Goal: Communication & Community: Share content

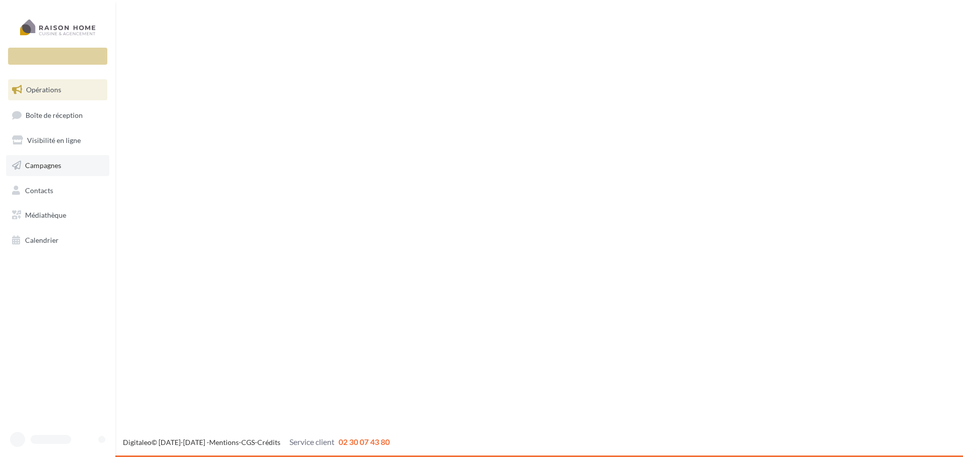
click at [77, 164] on link "Campagnes" at bounding box center [57, 165] width 103 height 21
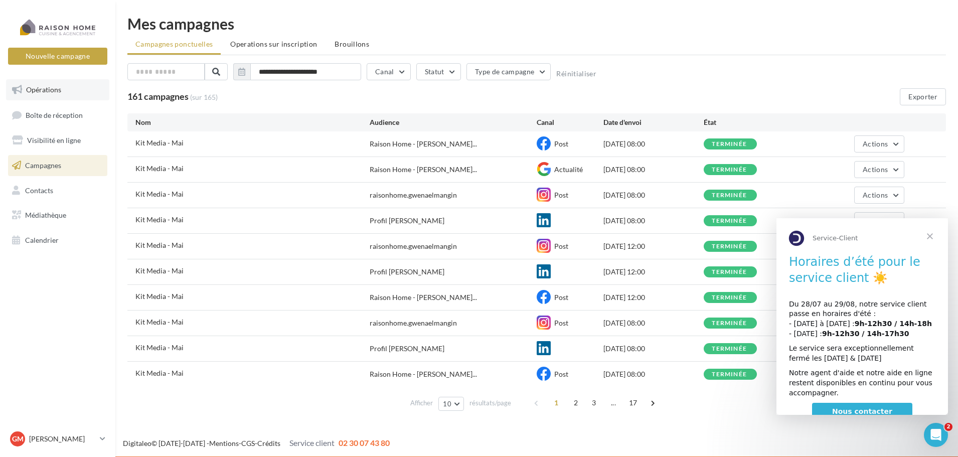
click at [65, 89] on link "Opérations" at bounding box center [57, 89] width 103 height 21
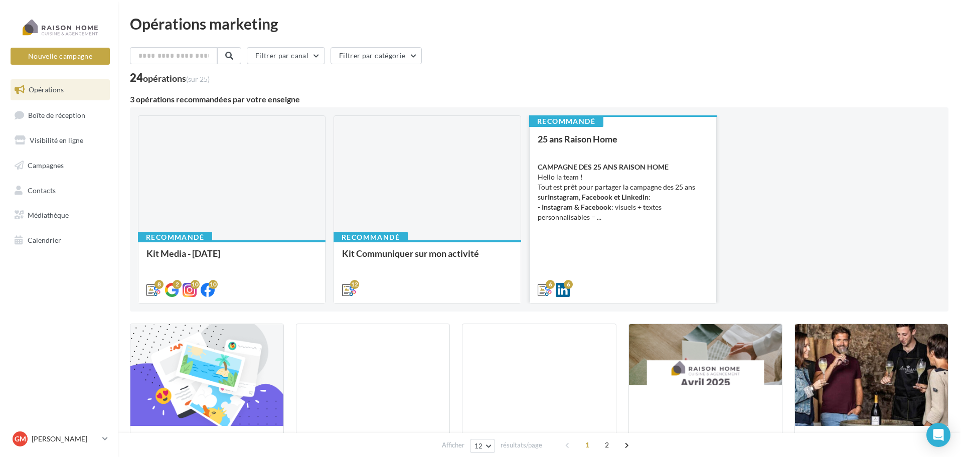
scroll to position [50, 0]
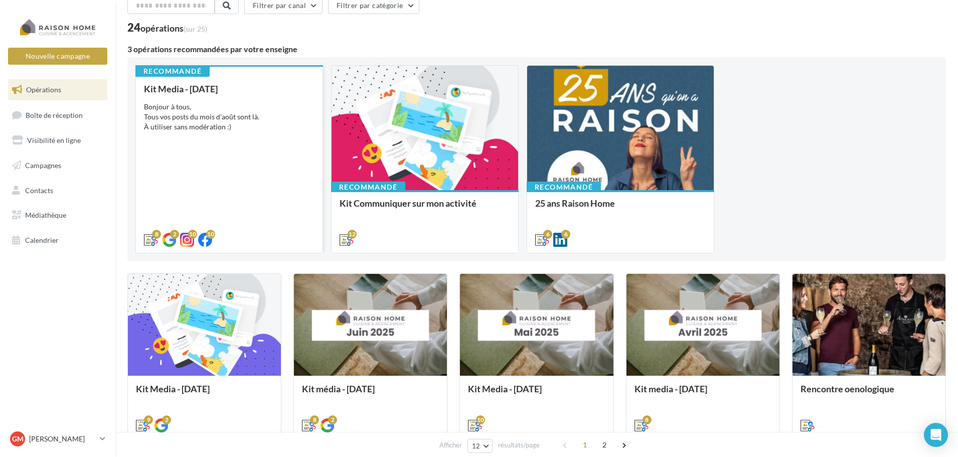
click at [250, 132] on div "Kit Media - Août 2025 Bonjour à tous, Tous vos posts du mois d'août sont là. À …" at bounding box center [229, 164] width 171 height 160
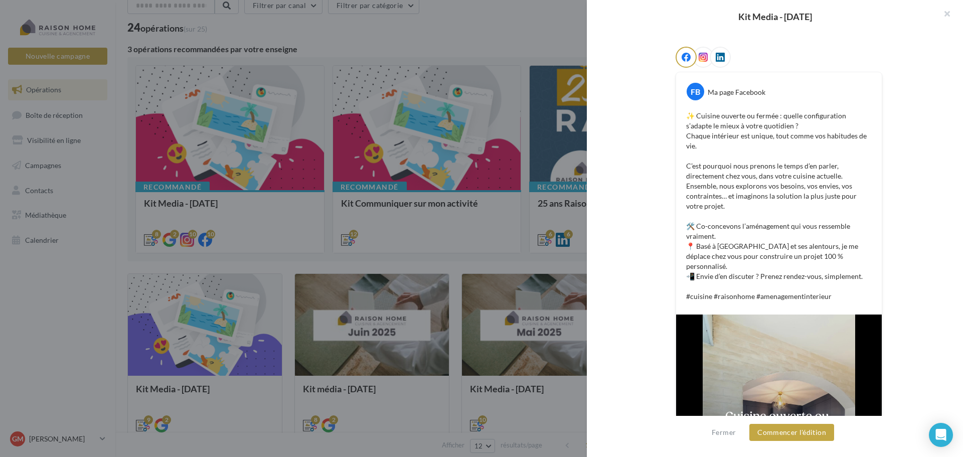
scroll to position [70, 0]
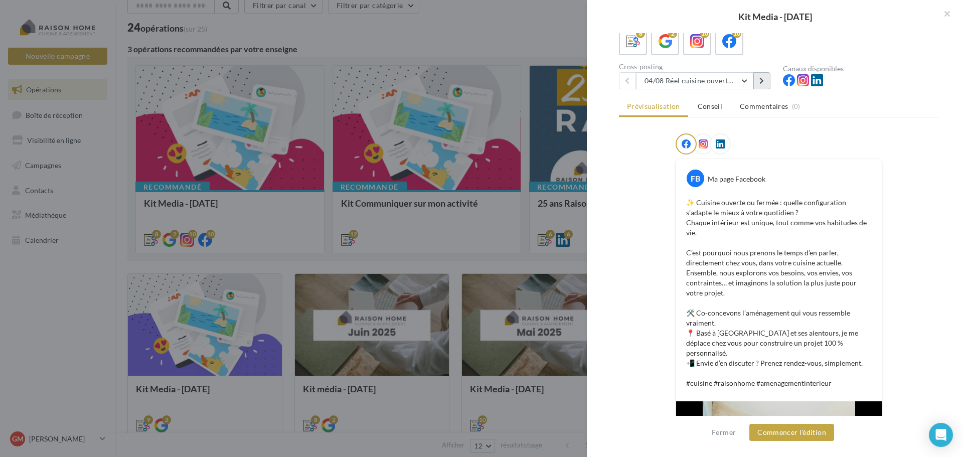
click at [759, 81] on button at bounding box center [761, 80] width 17 height 17
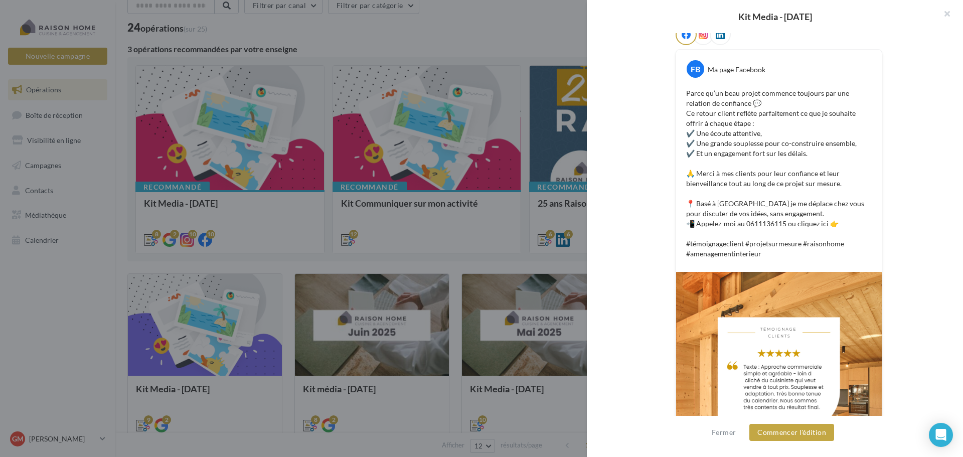
scroll to position [246, 0]
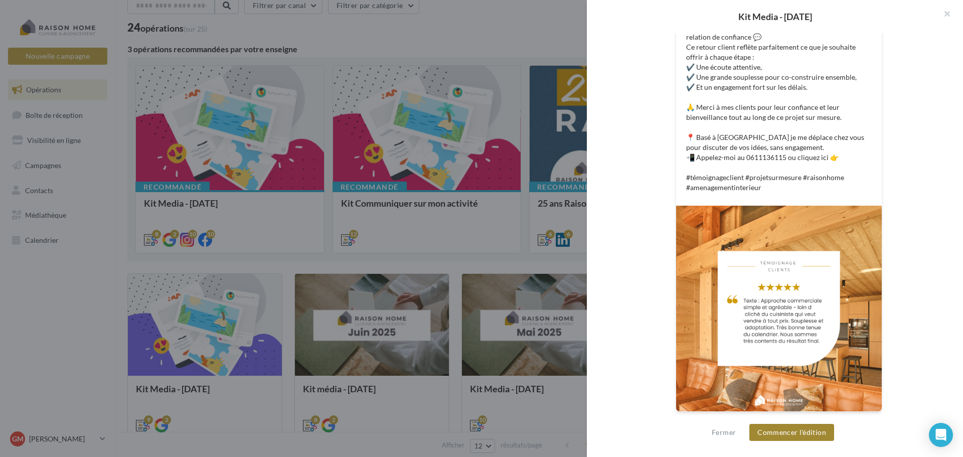
click at [783, 437] on button "Commencer l'édition" at bounding box center [791, 432] width 85 height 17
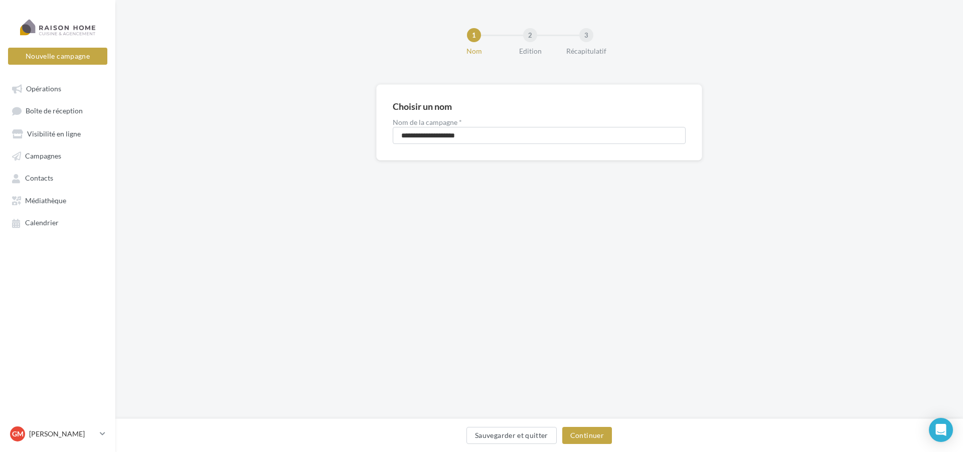
click at [496, 279] on div "**********" at bounding box center [539, 209] width 848 height 419
click at [590, 436] on button "Continuer" at bounding box center [587, 435] width 50 height 17
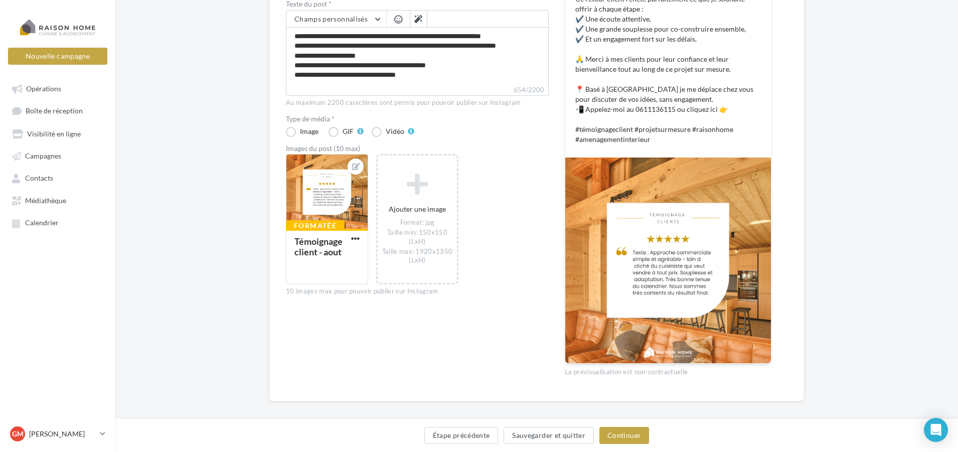
scroll to position [226, 0]
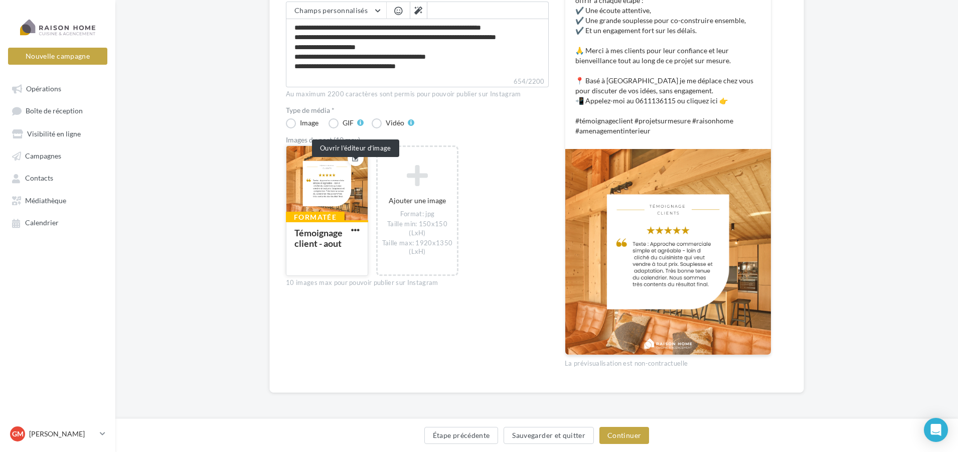
click at [356, 161] on icon at bounding box center [356, 157] width 8 height 7
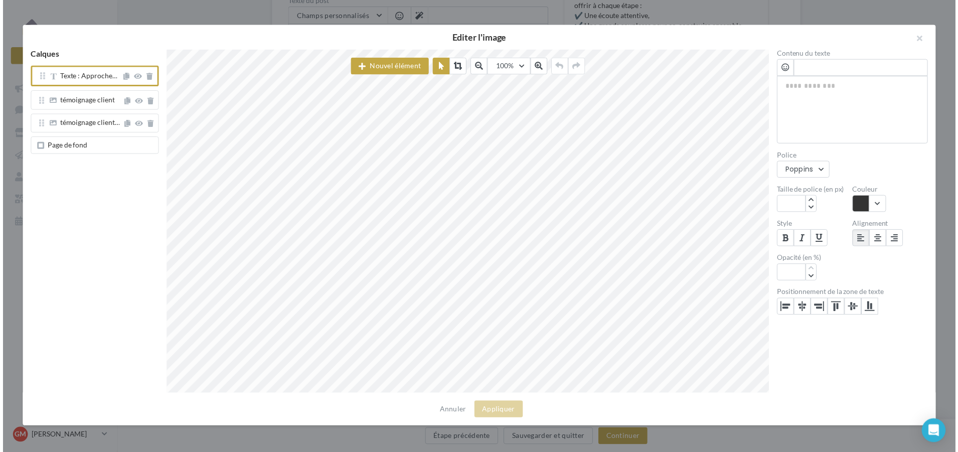
scroll to position [0, 0]
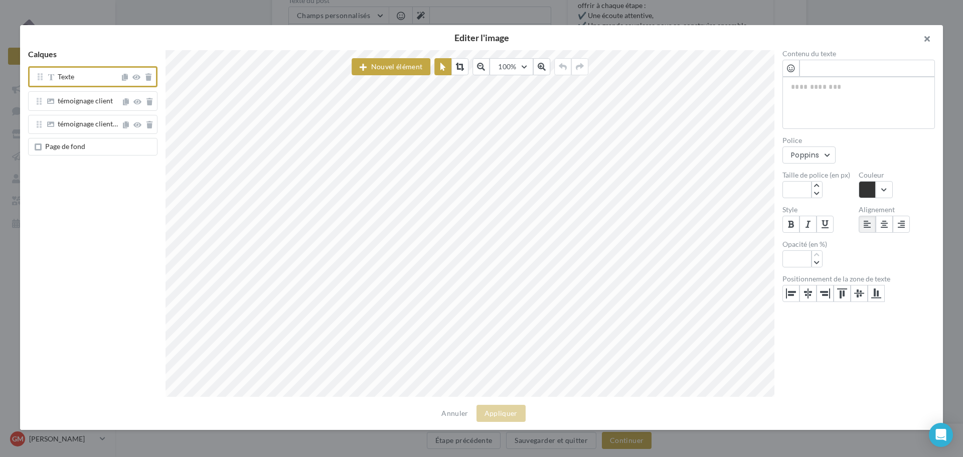
click at [928, 35] on button "button" at bounding box center [923, 40] width 40 height 30
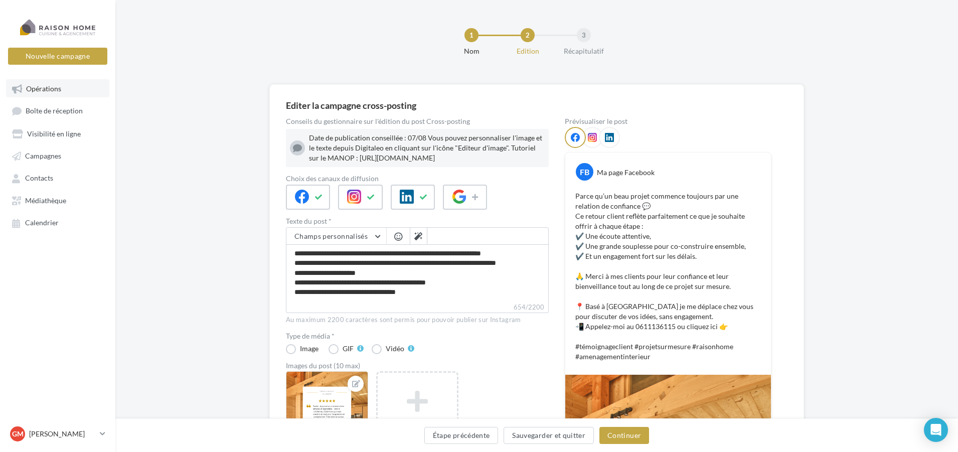
click at [64, 86] on link "Opérations" at bounding box center [57, 88] width 103 height 18
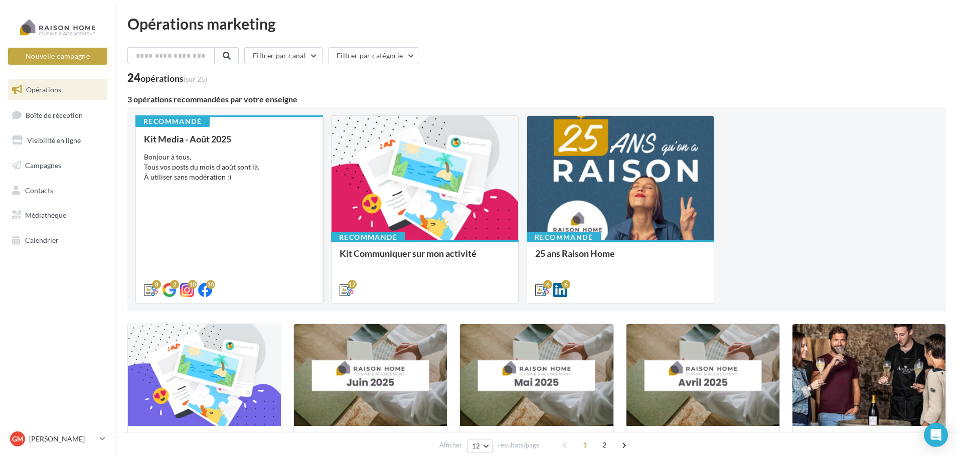
click at [250, 161] on div "Bonjour à tous, Tous vos posts du mois d'août sont là. À utiliser sans modérati…" at bounding box center [229, 167] width 171 height 30
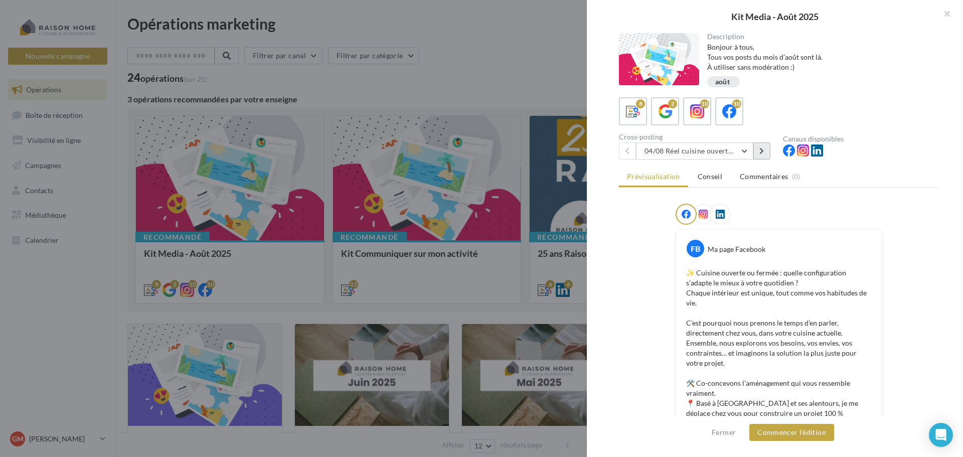
click at [756, 155] on button at bounding box center [761, 150] width 17 height 17
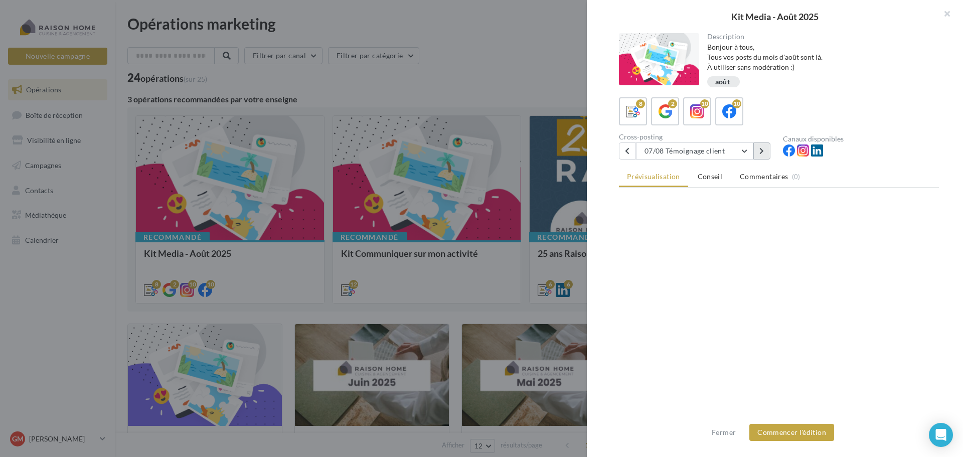
click at [756, 155] on button at bounding box center [761, 150] width 17 height 17
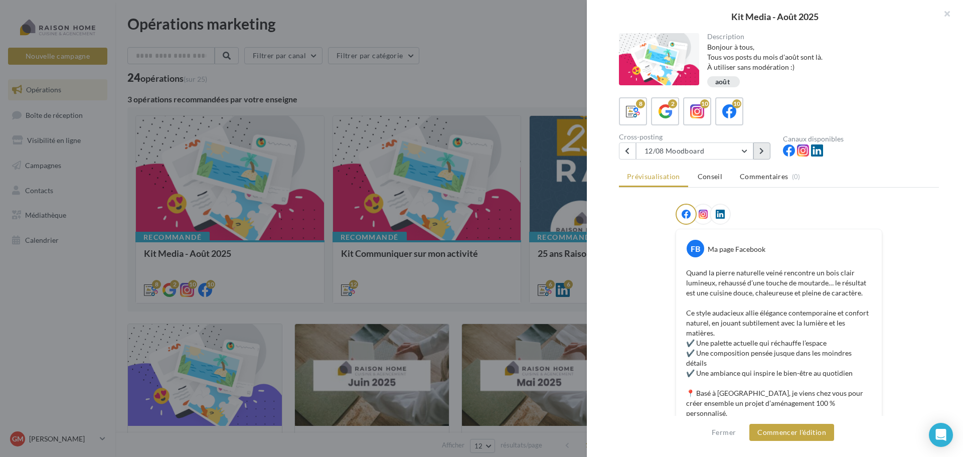
click at [766, 152] on button at bounding box center [761, 150] width 17 height 17
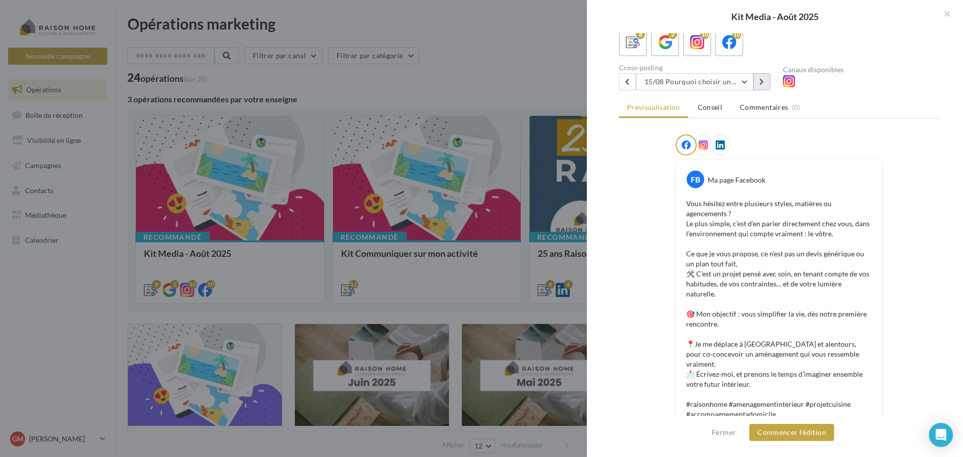
scroll to position [138, 0]
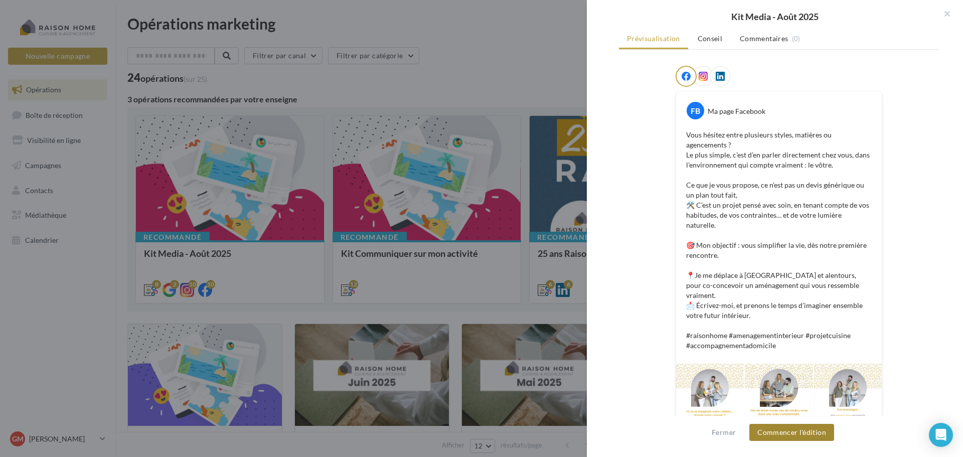
click at [804, 436] on button "Commencer l'édition" at bounding box center [791, 432] width 85 height 17
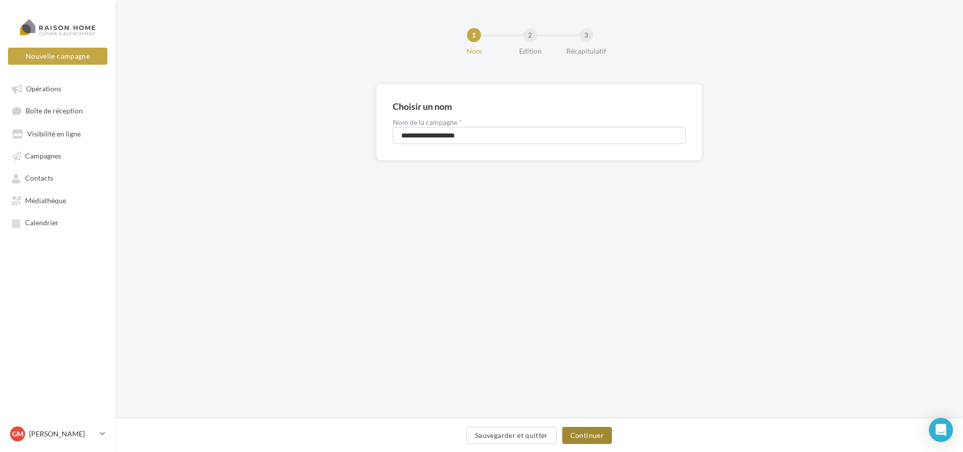
click at [595, 437] on button "Continuer" at bounding box center [587, 435] width 50 height 17
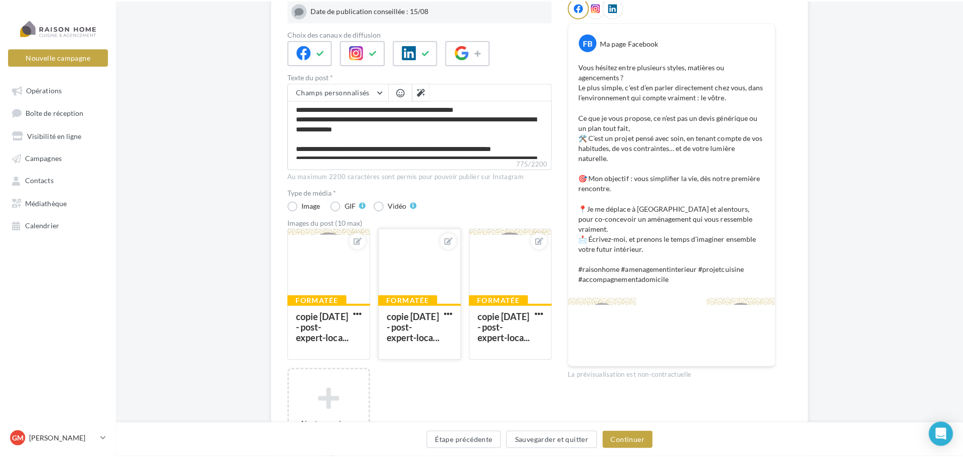
scroll to position [150, 0]
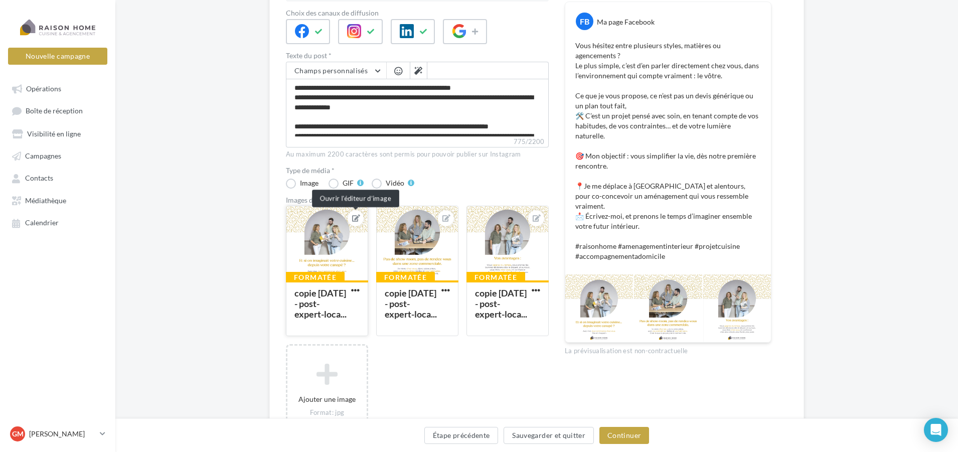
click at [359, 219] on icon at bounding box center [356, 218] width 8 height 7
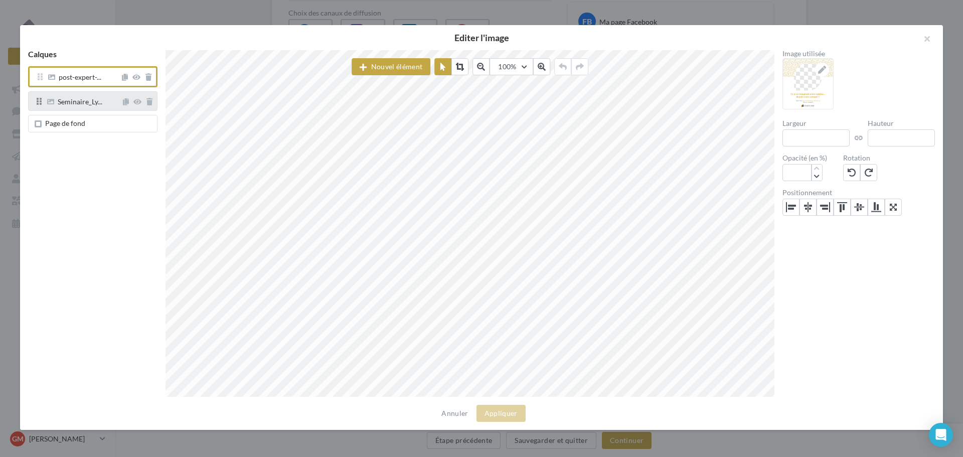
click at [103, 102] on span "Seminaire_Ly..." at bounding box center [83, 101] width 76 height 8
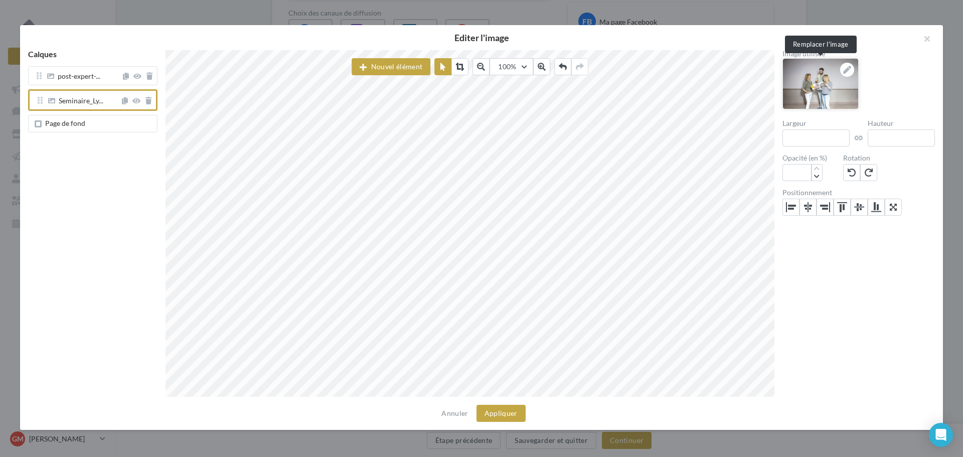
click at [850, 71] on icon at bounding box center [847, 70] width 8 height 8
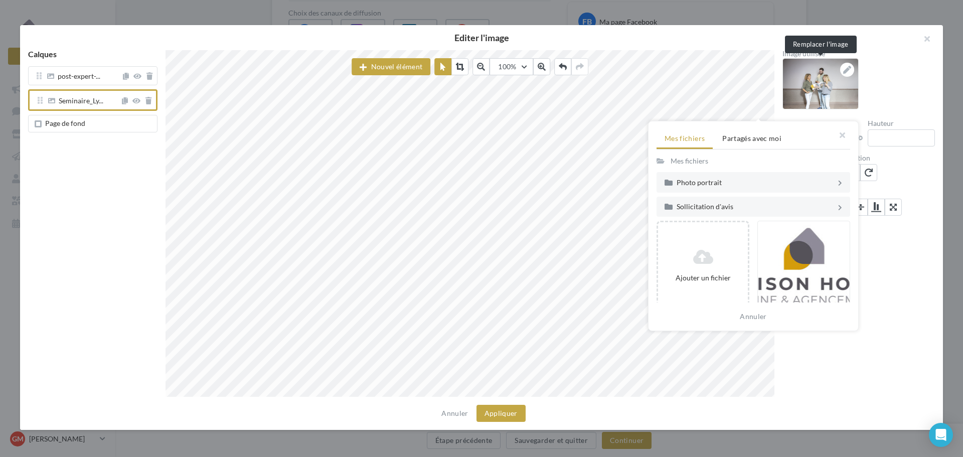
click at [699, 163] on div "Mes fichiers" at bounding box center [689, 161] width 38 height 10
click at [702, 186] on div "Photo portrait" at bounding box center [756, 182] width 159 height 7
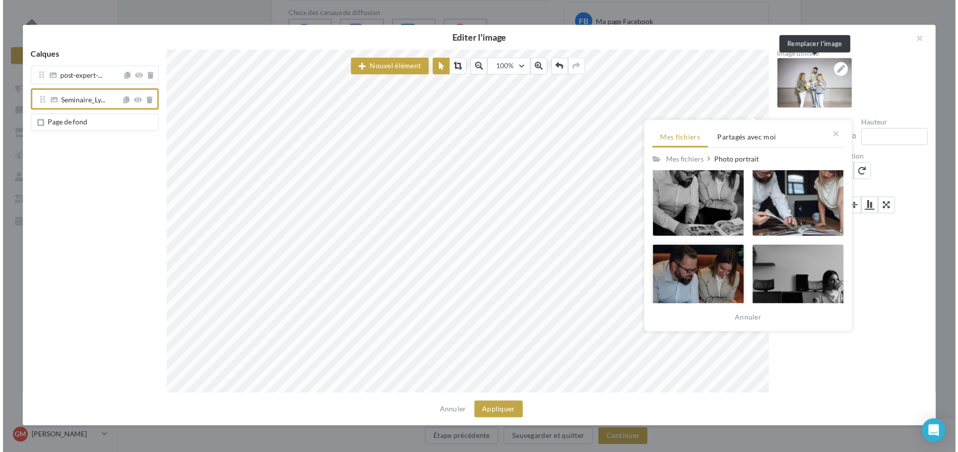
scroll to position [1755, 0]
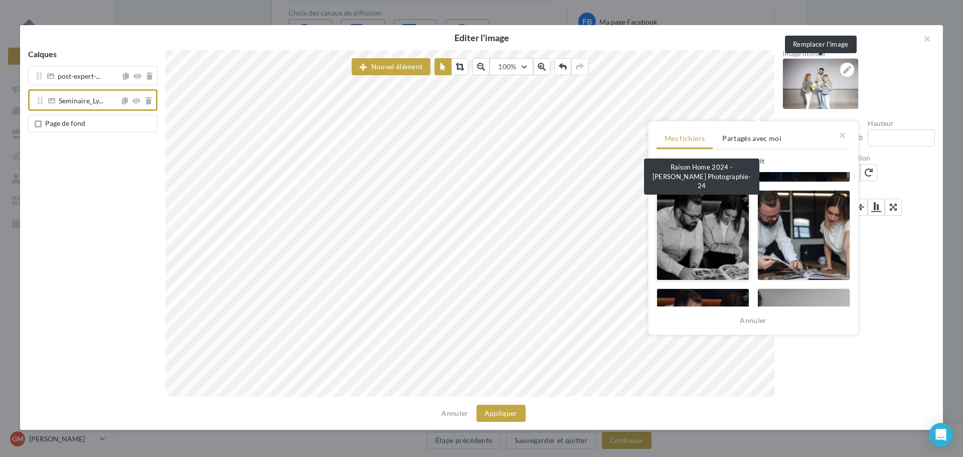
click at [708, 233] on div at bounding box center [702, 235] width 93 height 90
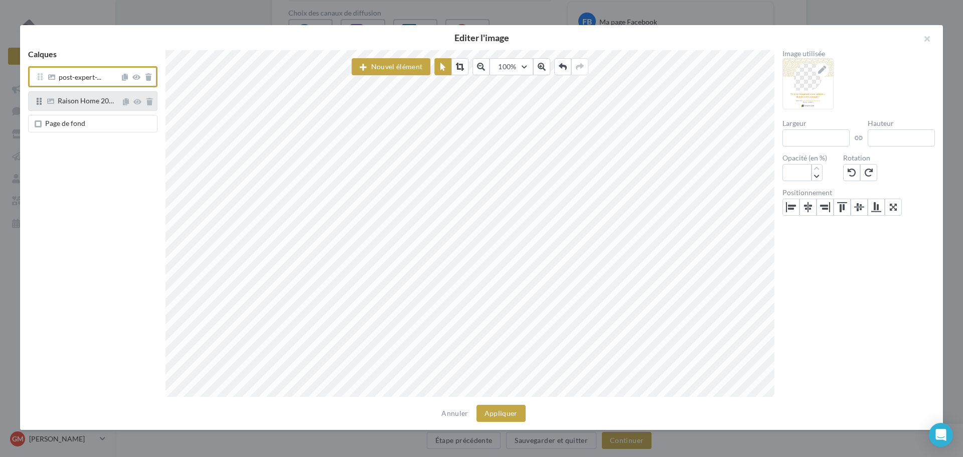
click at [90, 107] on div "Raison Home 20…" at bounding box center [86, 102] width 56 height 10
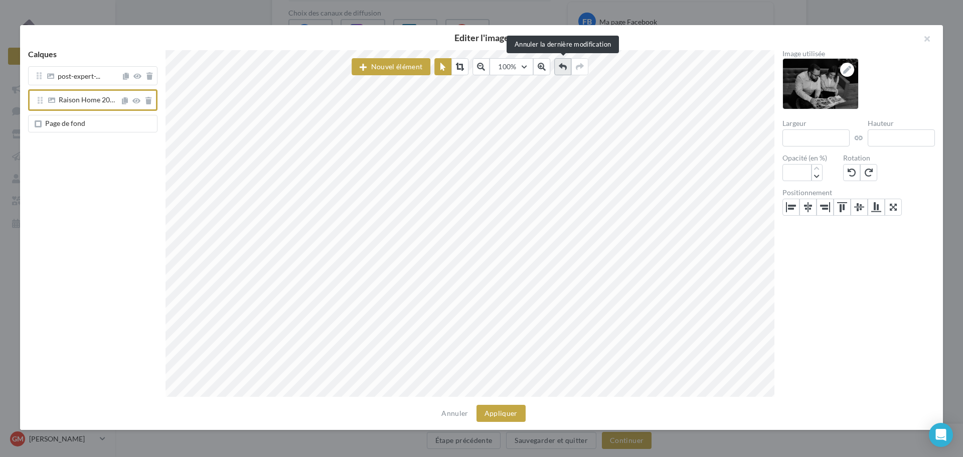
click at [560, 68] on icon at bounding box center [563, 67] width 8 height 8
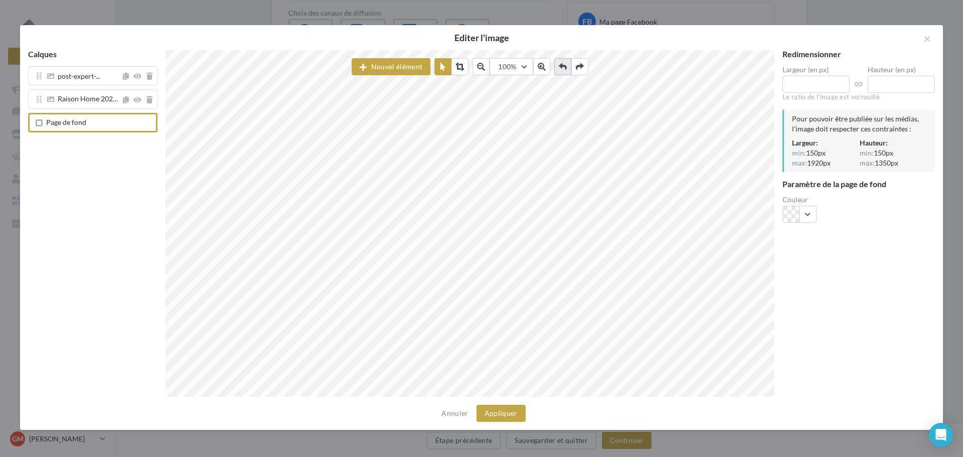
click at [560, 68] on icon at bounding box center [563, 67] width 8 height 8
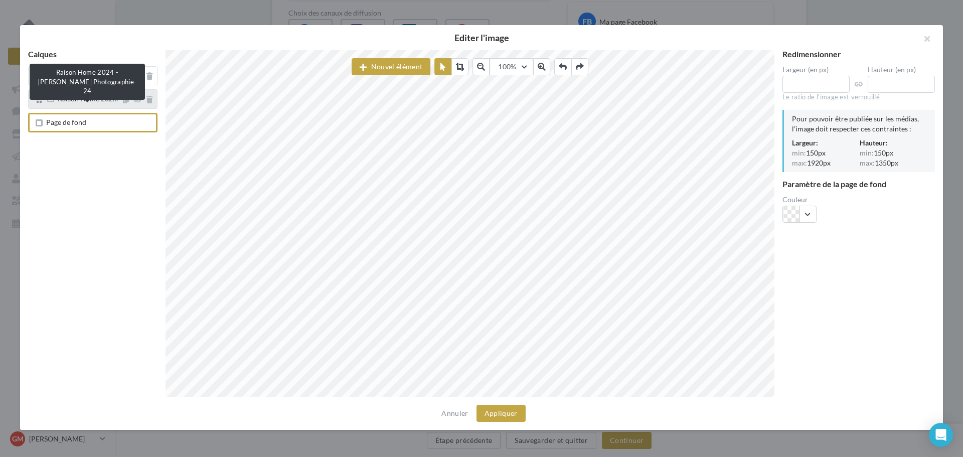
click at [93, 103] on span "Raison Home 202…" at bounding box center [88, 98] width 60 height 9
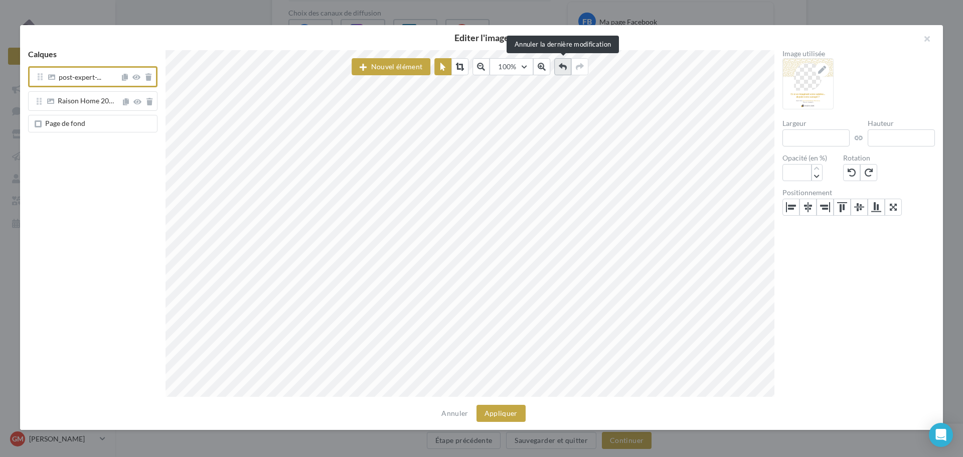
click at [561, 69] on icon at bounding box center [563, 67] width 8 height 8
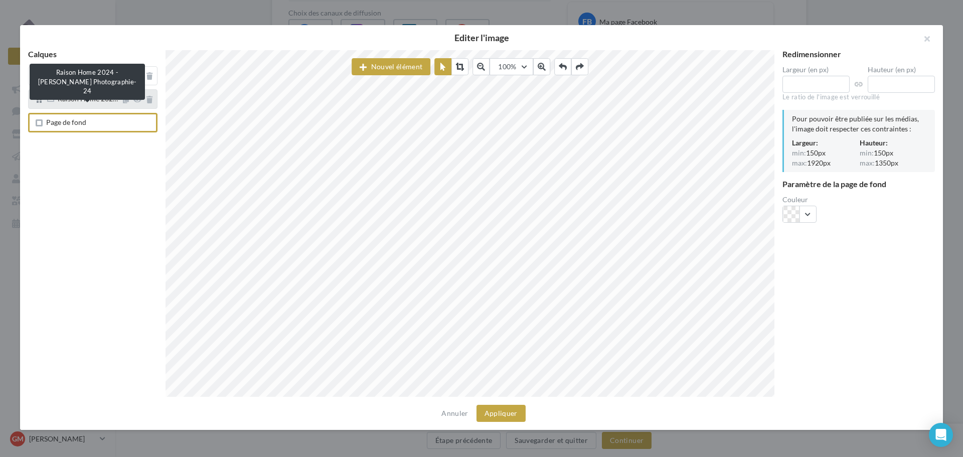
click at [89, 103] on div "Raison Home 202…" at bounding box center [88, 99] width 60 height 9
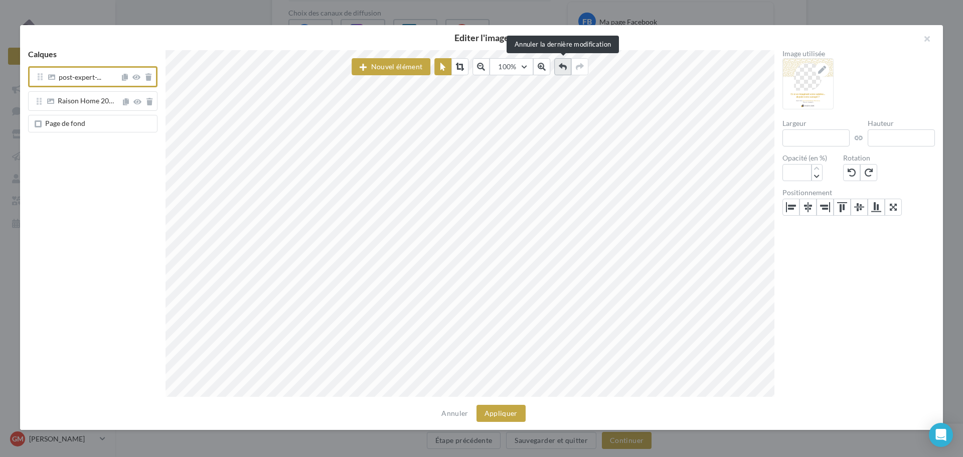
click at [564, 65] on icon at bounding box center [563, 67] width 8 height 8
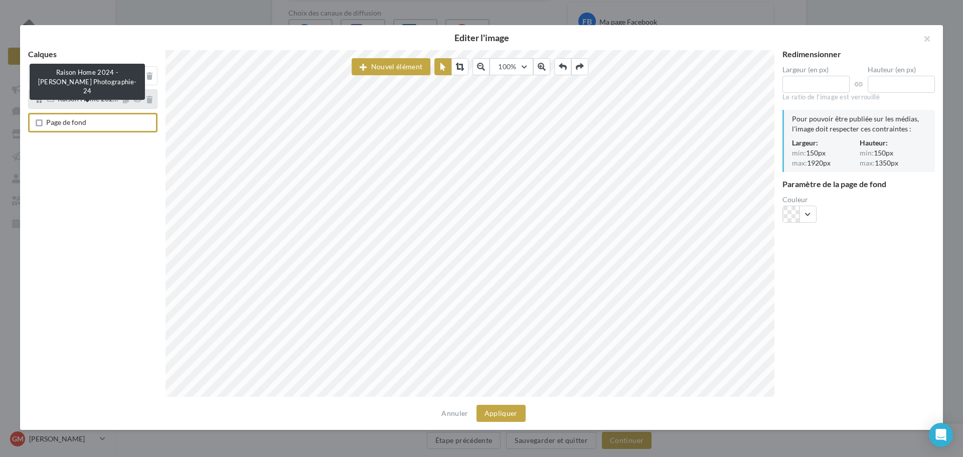
click at [74, 103] on div "Raison Home 202…" at bounding box center [88, 99] width 60 height 9
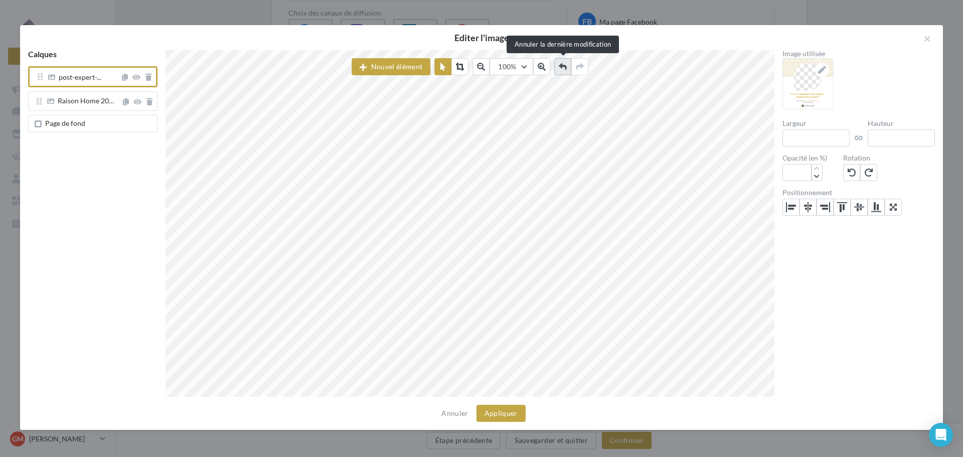
click at [558, 63] on button at bounding box center [562, 66] width 17 height 17
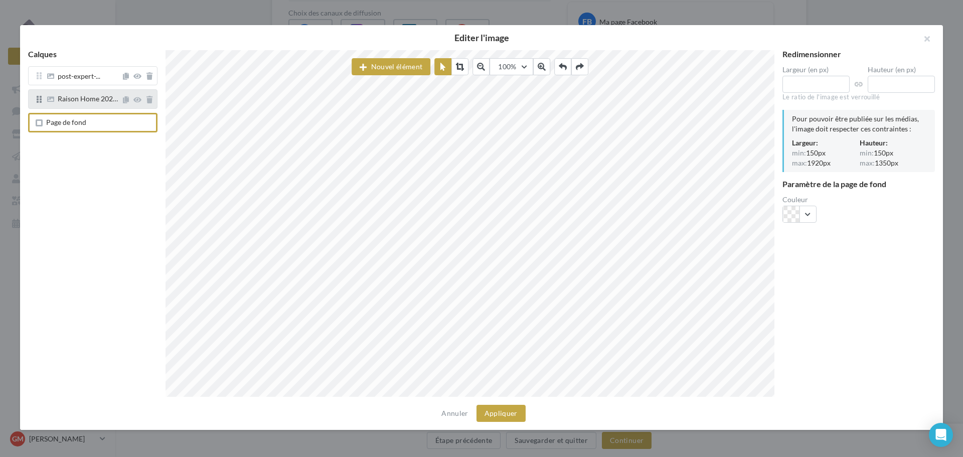
click at [81, 103] on div "Raison Home 202…" at bounding box center [88, 99] width 60 height 9
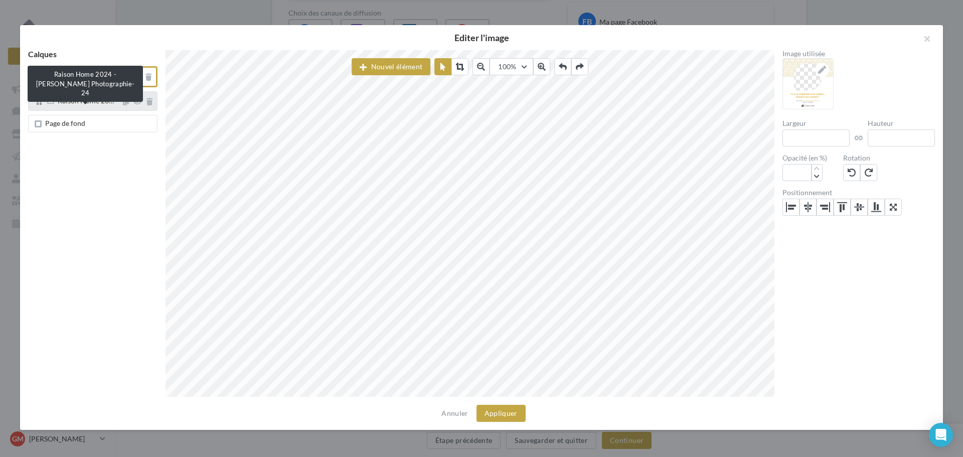
click at [81, 104] on span "Raison Home 20…" at bounding box center [86, 100] width 56 height 9
click at [50, 99] on icon at bounding box center [50, 101] width 7 height 7
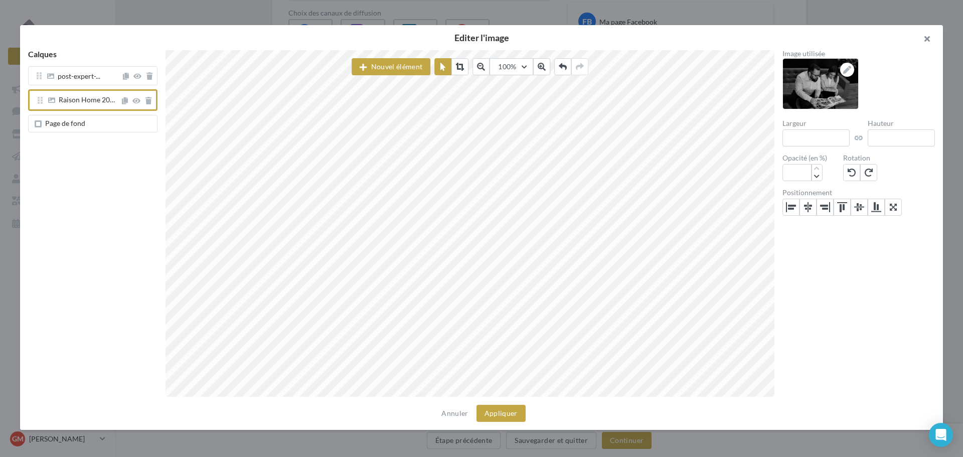
click at [930, 39] on button "button" at bounding box center [923, 40] width 40 height 30
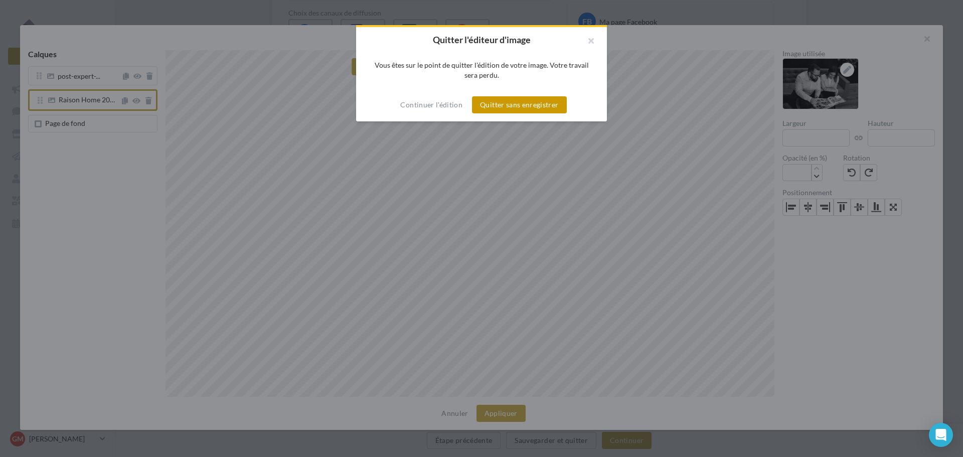
click at [497, 110] on button "Quitter sans enregistrer" at bounding box center [519, 104] width 94 height 17
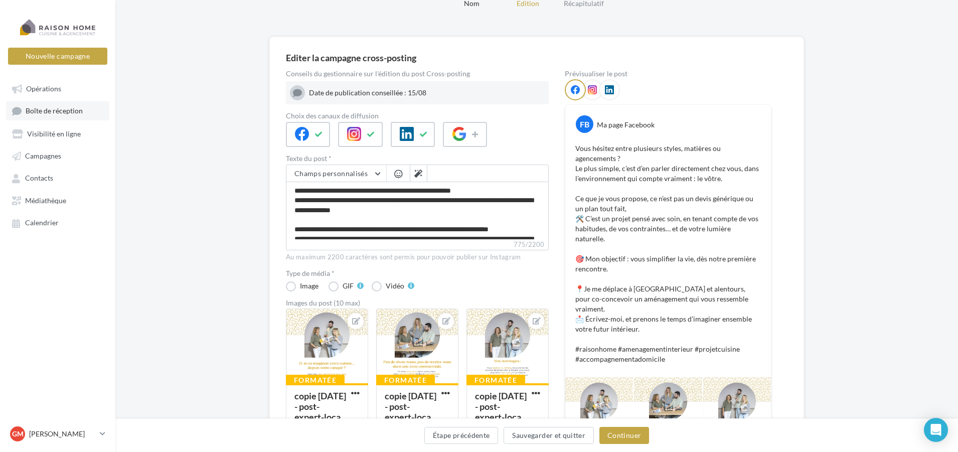
scroll to position [0, 0]
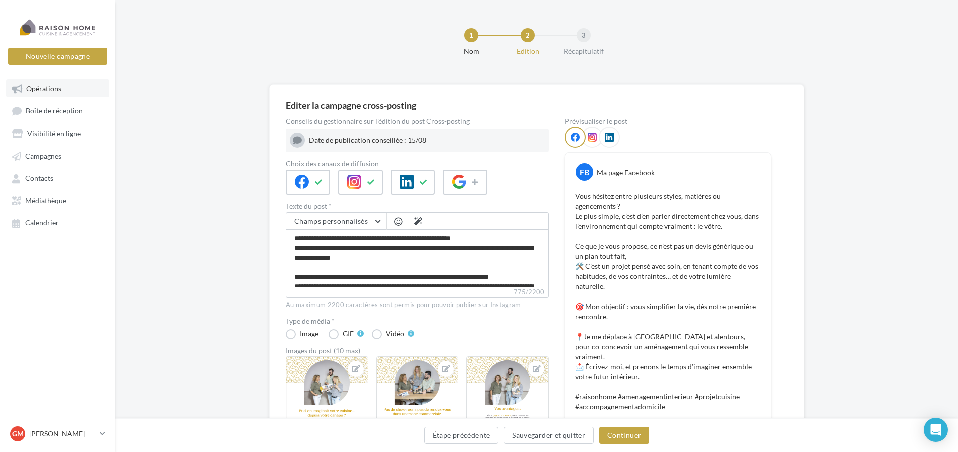
click at [53, 92] on span "Opérations" at bounding box center [43, 88] width 35 height 9
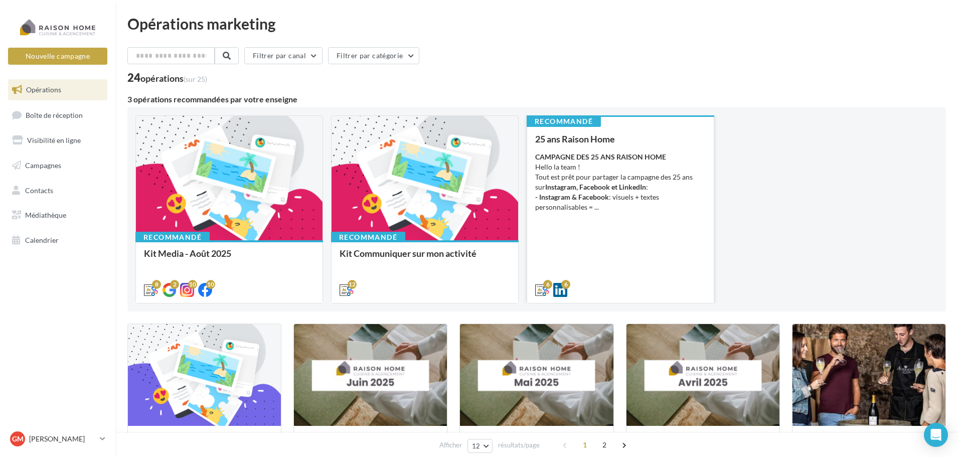
click at [644, 196] on div "CAMPAGNE DES 25 ANS RAISON HOME Hello la team ! Tout est prêt pour partager la …" at bounding box center [620, 182] width 171 height 60
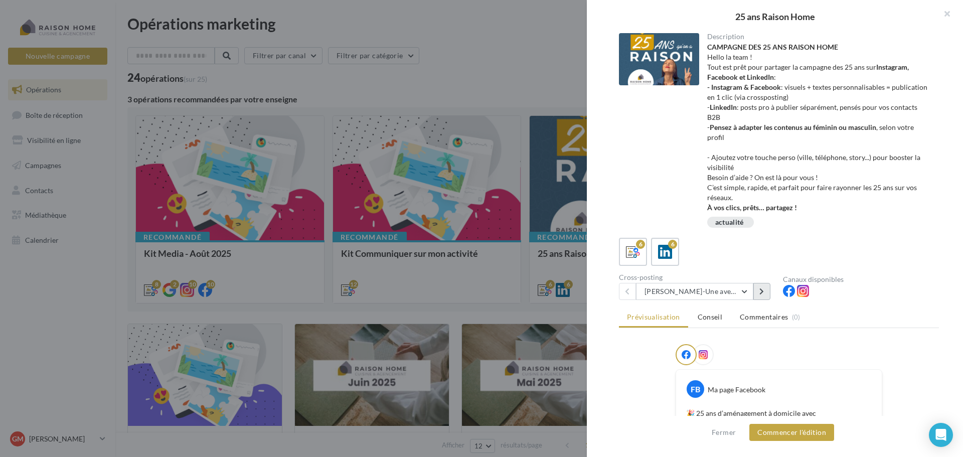
click at [761, 292] on icon at bounding box center [761, 291] width 5 height 7
click at [760, 292] on icon at bounding box center [761, 291] width 5 height 7
click at [761, 293] on icon at bounding box center [761, 291] width 5 height 7
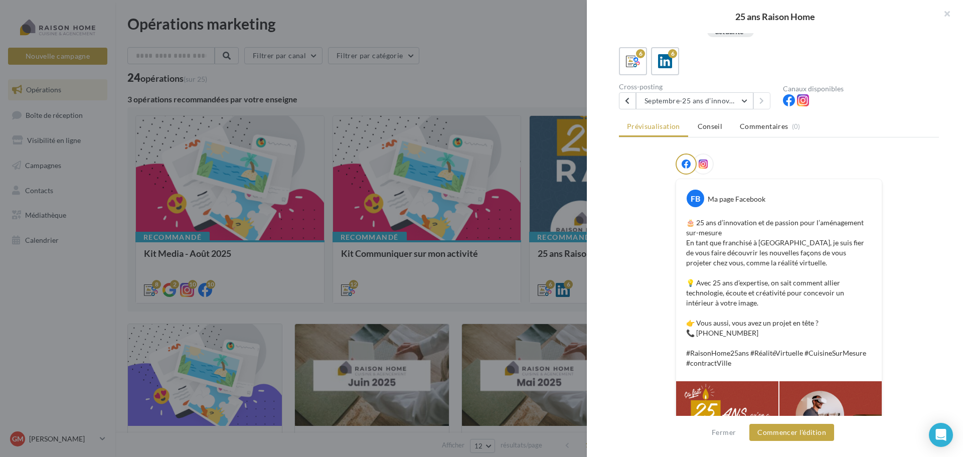
scroll to position [166, 0]
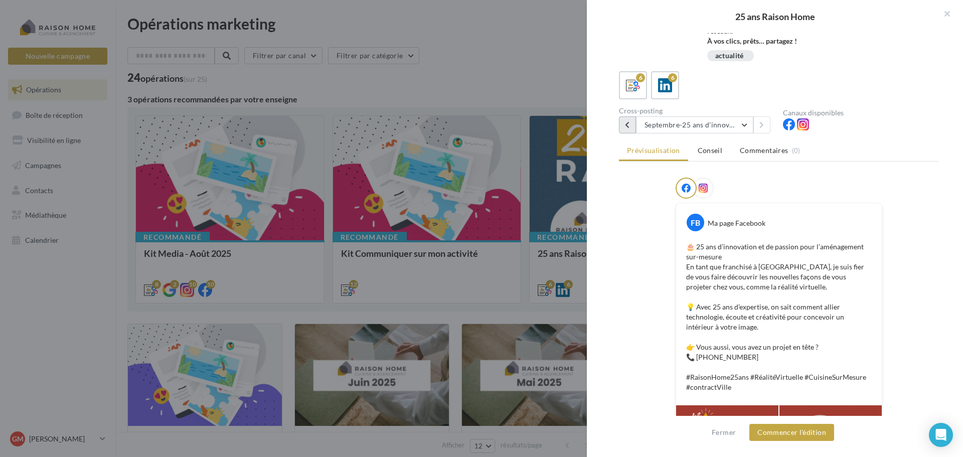
click at [629, 124] on icon at bounding box center [627, 124] width 5 height 7
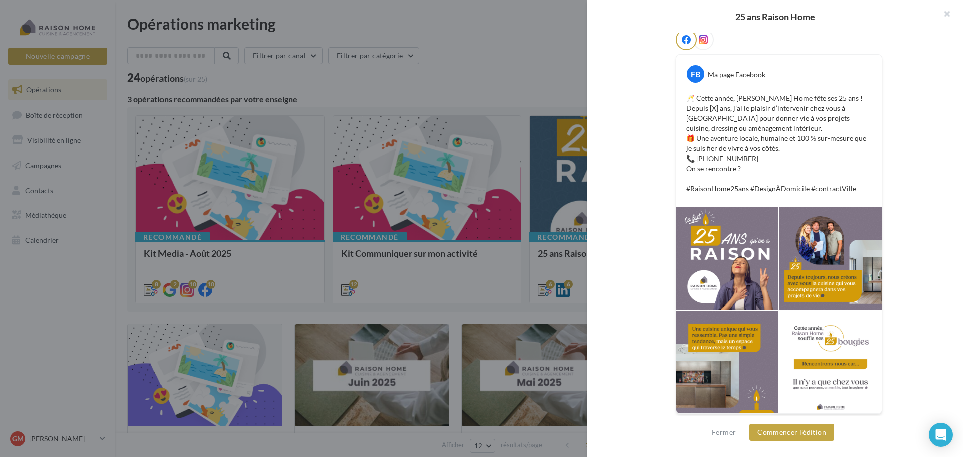
scroll to position [317, 0]
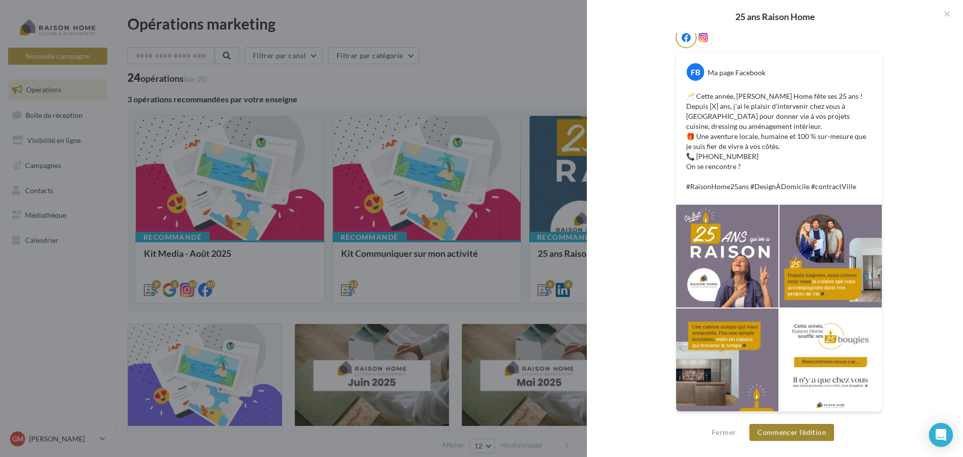
click at [788, 432] on button "Commencer l'édition" at bounding box center [791, 432] width 85 height 17
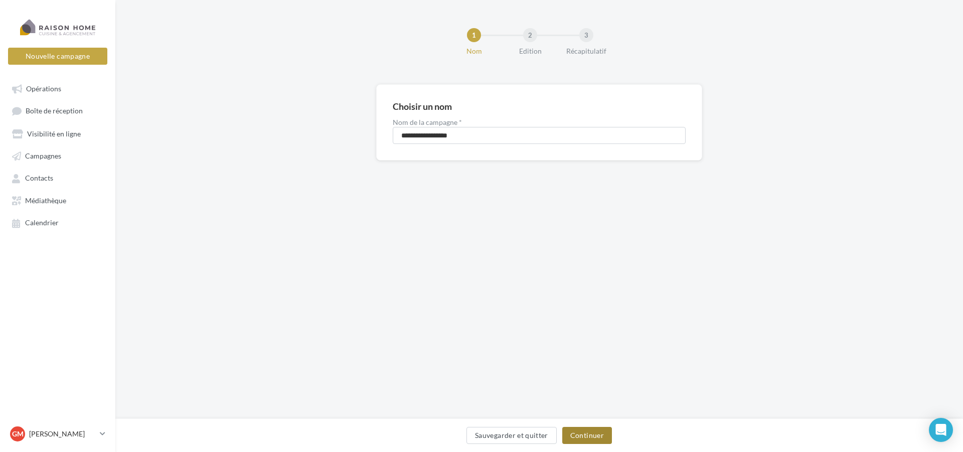
click at [591, 437] on button "Continuer" at bounding box center [587, 435] width 50 height 17
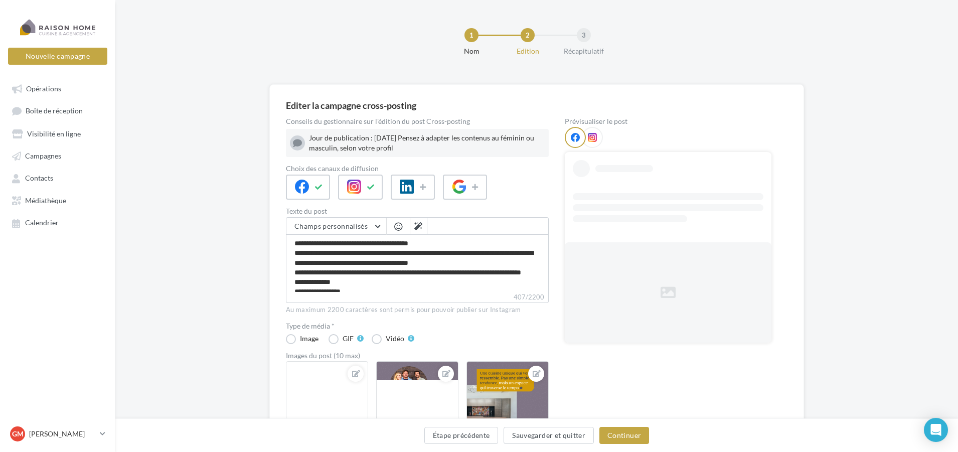
scroll to position [50, 0]
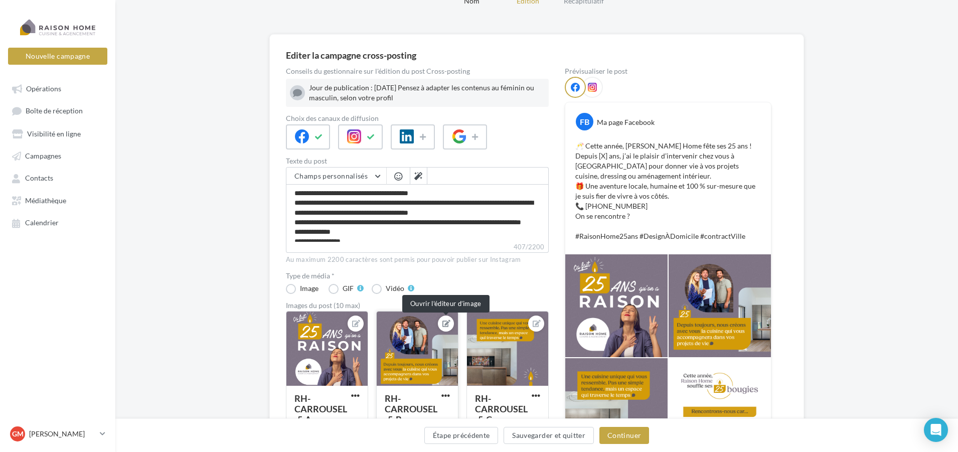
click at [449, 324] on icon at bounding box center [446, 323] width 8 height 7
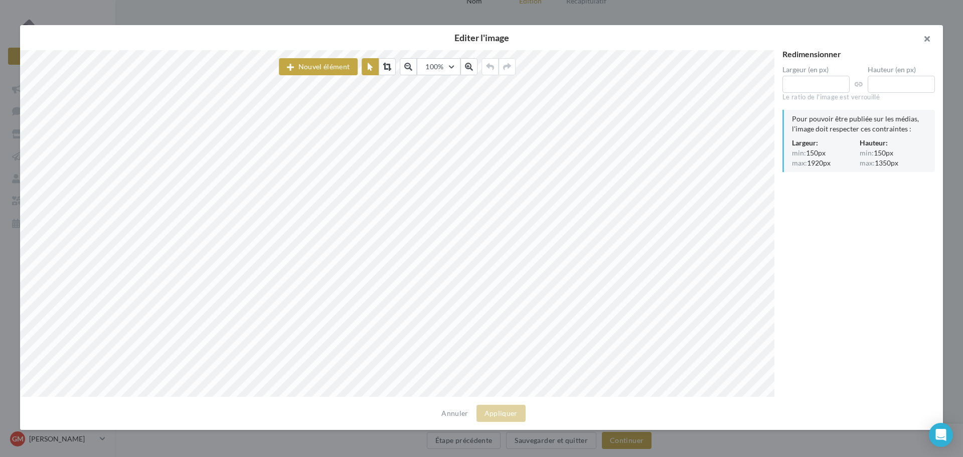
click at [925, 39] on button "button" at bounding box center [923, 40] width 40 height 30
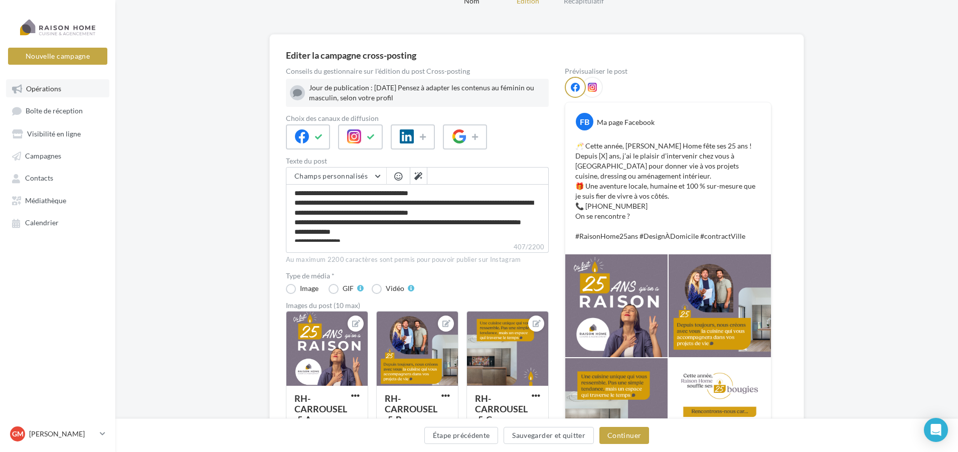
click at [25, 90] on link "Opérations" at bounding box center [57, 88] width 103 height 18
